Goal: Book appointment/travel/reservation

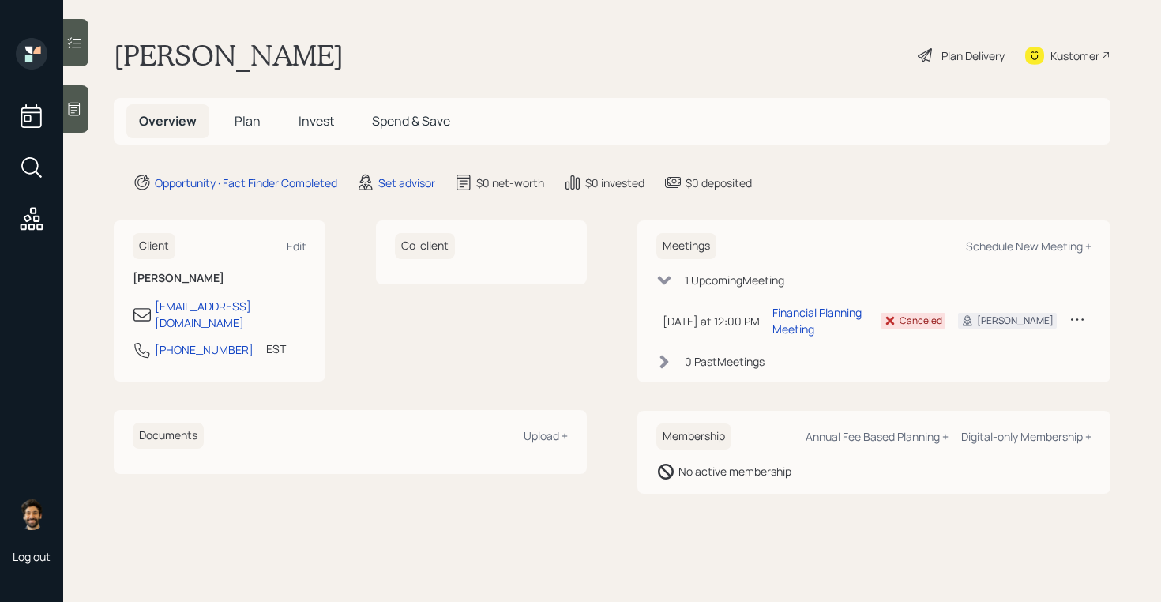
click at [248, 119] on span "Plan" at bounding box center [247, 120] width 26 height 17
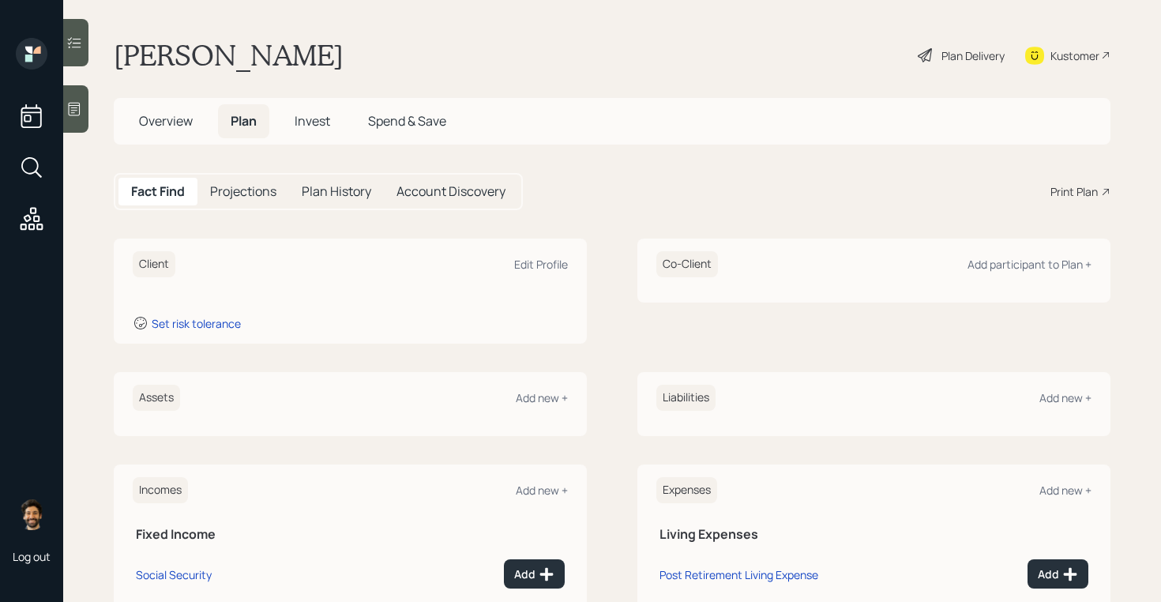
click at [305, 115] on span "Invest" at bounding box center [312, 120] width 36 height 17
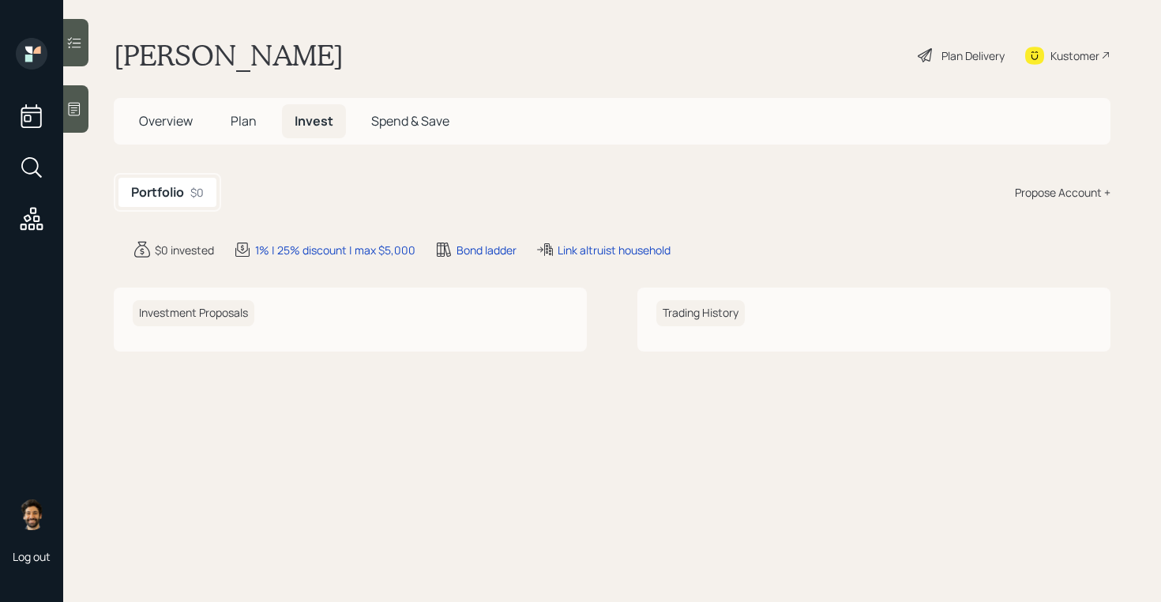
click at [254, 111] on h5 "Plan" at bounding box center [243, 121] width 51 height 34
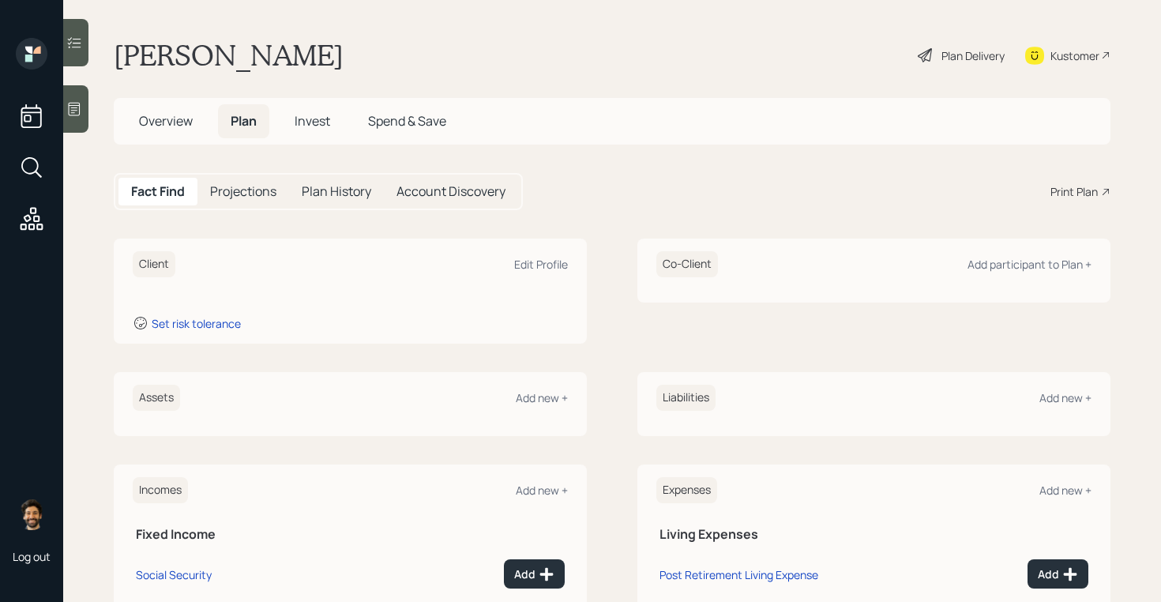
click at [150, 114] on span "Overview" at bounding box center [166, 120] width 54 height 17
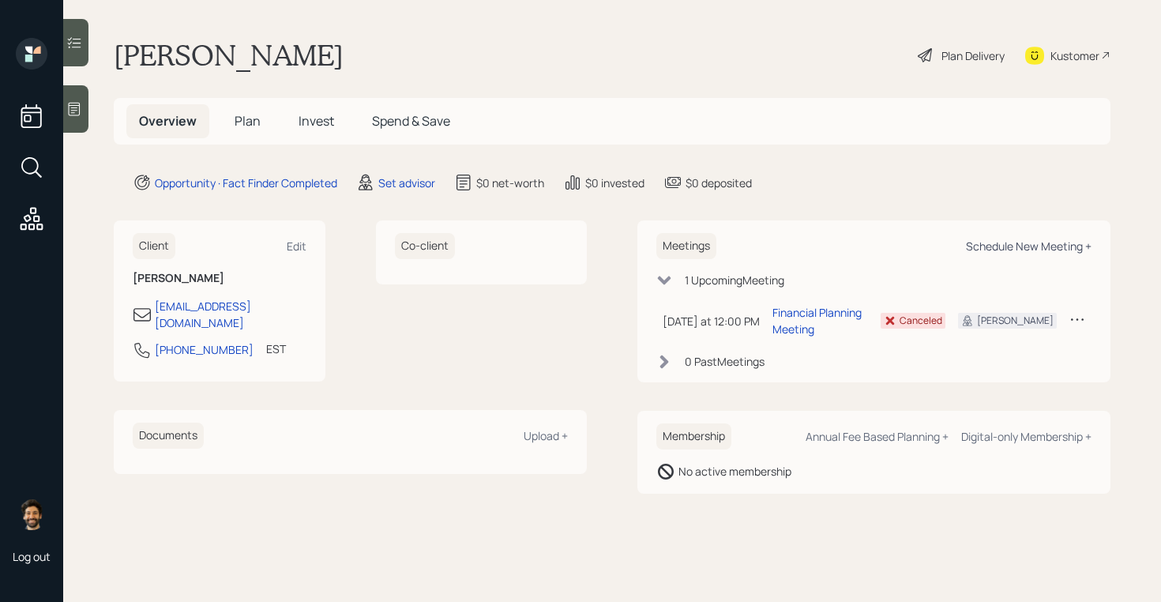
click at [1026, 246] on div "Schedule New Meeting +" at bounding box center [1029, 245] width 126 height 15
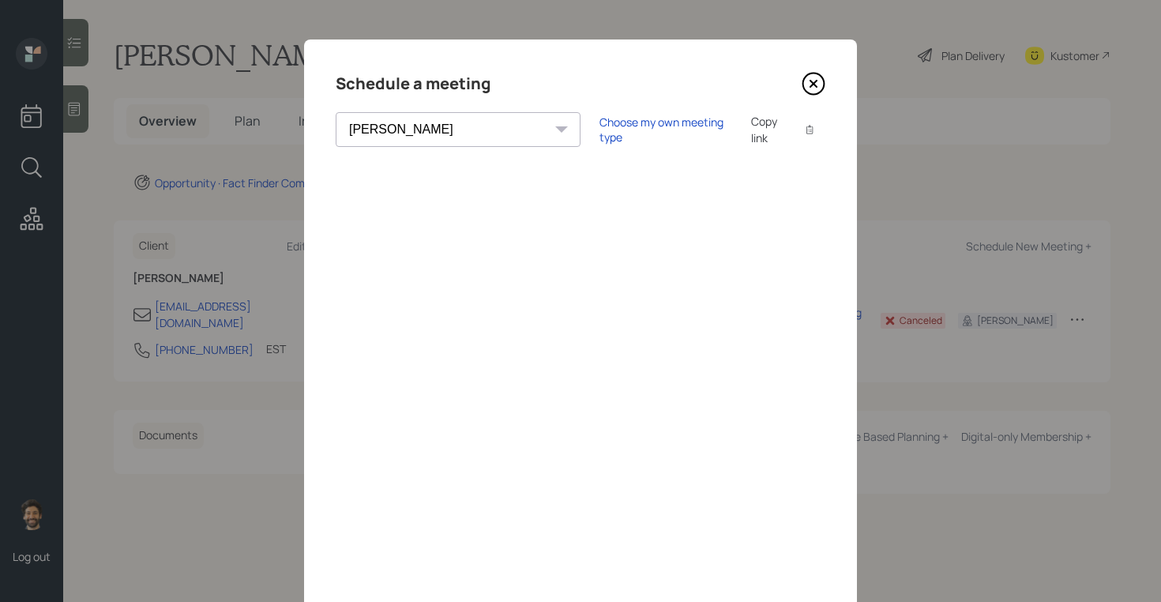
click at [456, 122] on select "Theresa Spinello Matthew Burke Aleksandra Szegda Eitan Bar-David Ian Yamey Trev…" at bounding box center [458, 129] width 245 height 35
select select "f14b762f-c7c2-4b89-9227-8fa891345eea"
click at [336, 112] on select "Theresa Spinello Matthew Burke Aleksandra Szegda Eitan Bar-David Ian Yamey Trev…" at bounding box center [458, 129] width 245 height 35
click at [751, 137] on div "Copy link" at bounding box center [769, 129] width 36 height 33
